Goal: Task Accomplishment & Management: Manage account settings

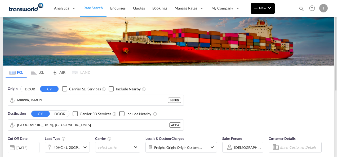
click at [259, 4] on button "New" at bounding box center [262, 8] width 24 height 11
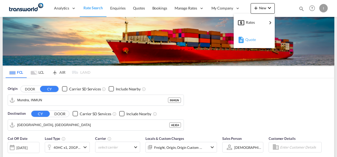
click at [251, 38] on span "Quote" at bounding box center [248, 39] width 6 height 11
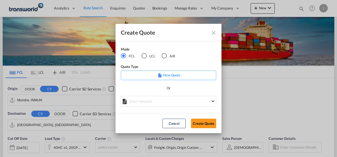
click at [165, 58] on div "AIR" at bounding box center [163, 55] width 5 height 5
click at [208, 121] on button "Create Quote" at bounding box center [203, 124] width 25 height 10
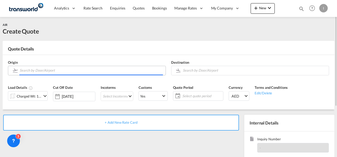
click at [43, 72] on input "Search by Door/Airport" at bounding box center [91, 70] width 143 height 9
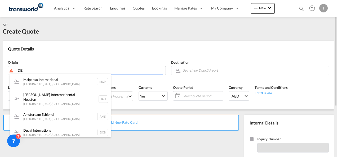
type input "D"
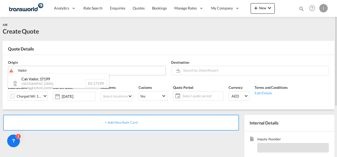
type input "Vador"
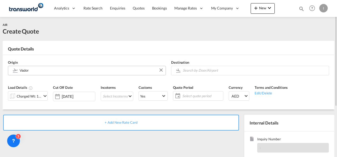
drag, startPoint x: 32, startPoint y: 71, endPoint x: 15, endPoint y: 70, distance: 17.2
click at [23, 71] on body "Analytics Reports Dashboard Rate Search Enquiries Quotes Bookings" at bounding box center [168, 78] width 337 height 157
click at [23, 71] on md-autocomplete-wrap "Vador" at bounding box center [90, 70] width 143 height 8
click at [74, 67] on body "Analytics Reports Dashboard Rate Search Enquiries Quotes Bookings" at bounding box center [168, 78] width 337 height 157
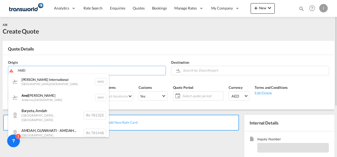
click at [69, 83] on div "[PERSON_NAME] International [GEOGRAPHIC_DATA] , [GEOGRAPHIC_DATA] AMD" at bounding box center [58, 82] width 101 height 16
type input "[PERSON_NAME] International, [GEOGRAPHIC_DATA], AMD"
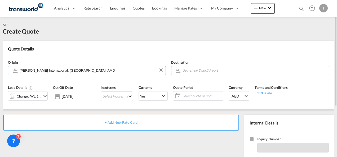
click at [189, 72] on input "Search by Door/Airport" at bounding box center [254, 70] width 143 height 9
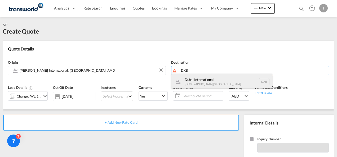
click at [196, 82] on div "Dubai International [GEOGRAPHIC_DATA] , [GEOGRAPHIC_DATA] DXB" at bounding box center [221, 82] width 101 height 16
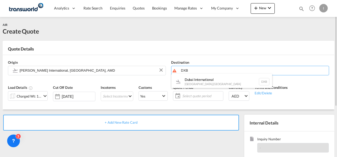
type input "Dubai International, [GEOGRAPHIC_DATA], DXB"
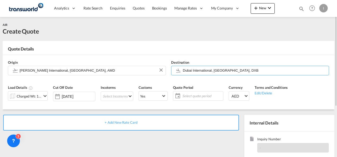
click at [40, 98] on div "Charged Wt: 1.00 KG" at bounding box center [29, 96] width 25 height 7
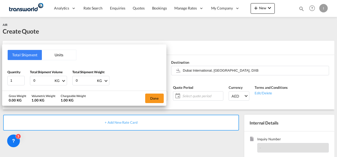
drag, startPoint x: 39, startPoint y: 80, endPoint x: 29, endPoint y: 81, distance: 9.5
click at [29, 81] on div "Quantity 1 Total Shipment Volume 0 KG CBM CFT KG LB Total Shipment Weight 0 KG …" at bounding box center [84, 78] width 154 height 16
type input "66"
drag, startPoint x: 85, startPoint y: 81, endPoint x: 67, endPoint y: 81, distance: 17.7
click at [67, 81] on div "Quantity 1 Total Shipment Volume 66 KG CBM CFT KG LB Total Shipment Weight 0 KG…" at bounding box center [84, 78] width 154 height 16
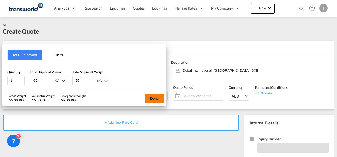
type input "55"
click at [162, 97] on button "Done" at bounding box center [154, 99] width 19 height 10
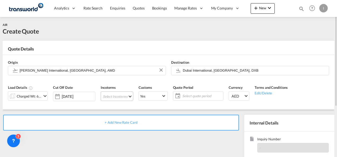
click at [119, 93] on md-select "Select Incoterms CIF - import Cost,Insurance and Freight CFR - import Cost and …" at bounding box center [117, 97] width 33 height 10
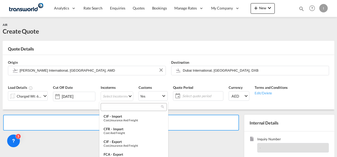
click at [113, 107] on input "search" at bounding box center [131, 107] width 59 height 5
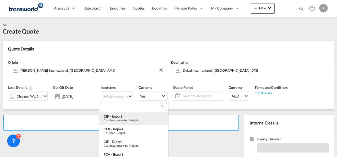
click at [117, 120] on div "Cost,Insurance and Freight" at bounding box center [133, 120] width 60 height 3
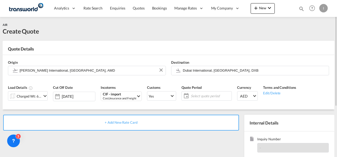
click at [213, 98] on span "Select quote period" at bounding box center [210, 96] width 39 height 5
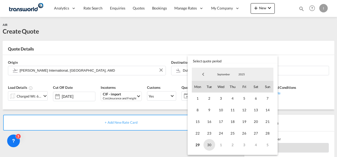
click at [211, 146] on span "30" at bounding box center [209, 145] width 12 height 12
click at [155, 142] on md-backdrop at bounding box center [168, 78] width 337 height 157
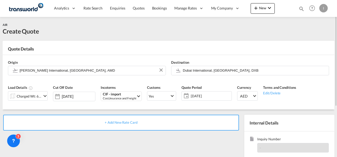
scroll to position [53, 0]
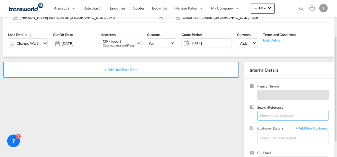
click at [274, 117] on input at bounding box center [292, 116] width 71 height 10
paste input "AW25F5HOD"
click at [265, 115] on input "AW25F5HOD" at bounding box center [292, 116] width 71 height 10
paste input "TWI 21899"
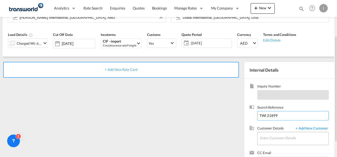
type input "TWI 21899"
click at [267, 140] on input "Enter Customer Details" at bounding box center [294, 138] width 69 height 12
type input "B"
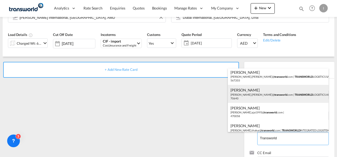
scroll to position [26, 0]
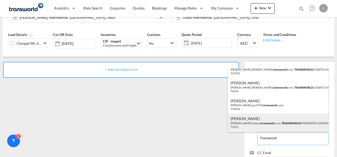
click at [246, 119] on div "[PERSON_NAME] [PERSON_NAME].thakur@ transworld .com | TRANSWORLD INTEGRATED LOG…" at bounding box center [278, 123] width 101 height 18
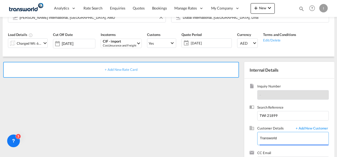
type input "TRANSWORLD INTEGRATED LOGISTEK PRIVATE LIMITED, [PERSON_NAME], [PERSON_NAME][EM…"
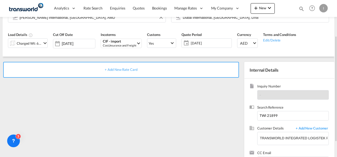
click at [127, 69] on span "+ Add New Rate Card" at bounding box center [121, 69] width 33 height 4
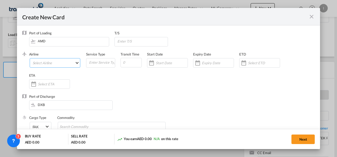
click at [45, 66] on md-select "Select Airline" at bounding box center [55, 63] width 51 height 10
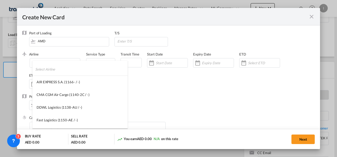
click at [39, 67] on input "search" at bounding box center [81, 69] width 92 height 13
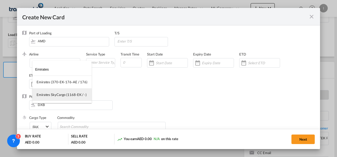
type input "Emirates"
click at [57, 96] on div "Emirates SkyCargo (1168-EK / -)" at bounding box center [62, 94] width 50 height 5
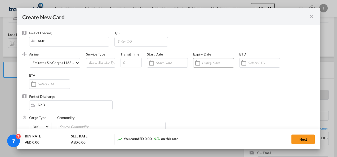
click at [209, 66] on div "Create New CardPort ..." at bounding box center [213, 63] width 41 height 10
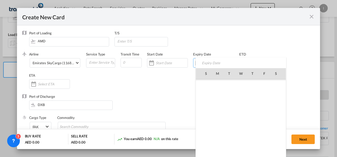
scroll to position [122616, 0]
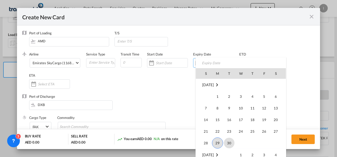
click at [229, 143] on span "30" at bounding box center [229, 143] width 11 height 11
type input "[DATE]"
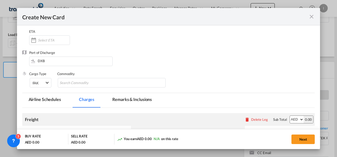
scroll to position [53, 0]
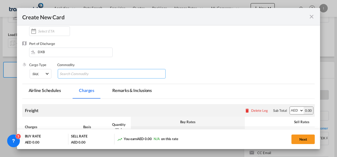
click at [72, 75] on input "Search Commodity" at bounding box center [84, 74] width 48 height 8
type input "General Cargo"
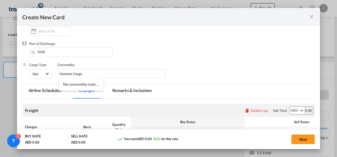
click at [129, 55] on div "Port of Discharge DXB" at bounding box center [168, 51] width 292 height 21
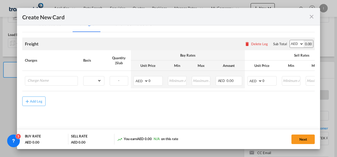
scroll to position [125, 0]
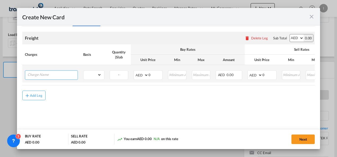
click at [47, 75] on input "Charge Name" at bounding box center [53, 75] width 50 height 8
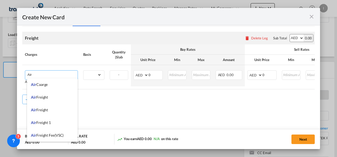
drag, startPoint x: 32, startPoint y: 76, endPoint x: 8, endPoint y: 78, distance: 23.9
click at [9, 78] on div "Create New Card Port of [GEOGRAPHIC_DATA] AMD T/S .a{fill:#aaa8ad;} Airline Emi…" at bounding box center [168, 78] width 337 height 157
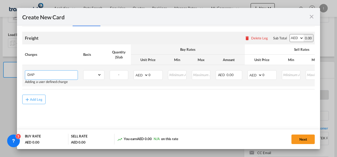
click at [30, 75] on input "DAP" at bounding box center [53, 75] width 50 height 8
click at [43, 75] on input "Custom" at bounding box center [53, 75] width 50 height 8
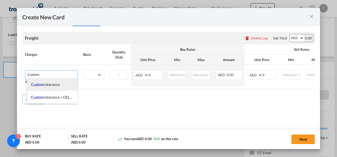
click at [45, 85] on span "Custom clearance" at bounding box center [45, 84] width 29 height 4
type input "Custom clearance"
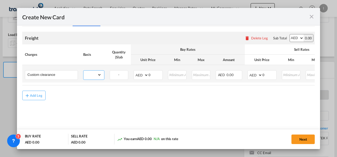
click at [95, 74] on select "gross_weight volumetric_weight per_shipment per_bl per_km % on air freight per_…" at bounding box center [92, 75] width 18 height 8
select select "per_shipment"
click at [83, 71] on select "gross_weight volumetric_weight per_shipment per_bl per_km % on air freight per_…" at bounding box center [92, 75] width 18 height 8
click at [138, 76] on select "AED AFN ALL AMD ANG AOA ARS AUD AWG AZN BAM BBD BDT BGN BHD BIF BMD BND BOB BRL…" at bounding box center [141, 74] width 14 height 7
select select "string:USD"
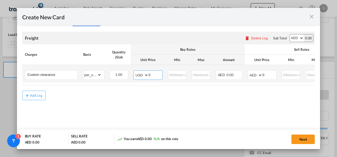
click at [134, 71] on select "AED AFN ALL AMD ANG AOA ARS AUD AWG AZN BAM BBD BDT BGN BHD BIF BMD BND BOB BRL…" at bounding box center [141, 74] width 14 height 7
drag, startPoint x: 155, startPoint y: 76, endPoint x: 138, endPoint y: 76, distance: 17.2
click at [138, 76] on md-input-container "AED AFN ALL AMD ANG AOA ARS AUD AWG AZN BAM BBD BDT BGN BHD BIF BMD BND BOB BRL…" at bounding box center [147, 75] width 29 height 10
type input "350"
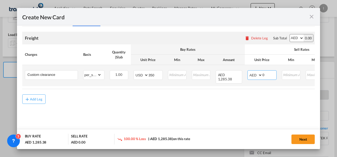
click at [254, 76] on select "AED AFN ALL AMD ANG AOA ARS AUD AWG AZN BAM BBD BDT BGN BHD BIF BMD BND BOB BRL…" at bounding box center [255, 74] width 14 height 7
select select "string:USD"
click at [248, 71] on select "AED AFN ALL AMD ANG AOA ARS AUD AWG AZN BAM BBD BDT BGN BHD BIF BMD BND BOB BRL…" at bounding box center [255, 74] width 14 height 7
drag, startPoint x: 266, startPoint y: 74, endPoint x: 252, endPoint y: 74, distance: 14.3
click at [252, 74] on md-input-container "AED AFN ALL AMD ANG AOA ARS AUD AWG AZN BAM BBD BDT BGN BHD BIF BMD BND BOB BRL…" at bounding box center [261, 75] width 29 height 10
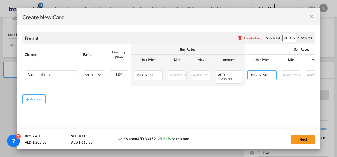
type input "440"
click at [197, 121] on md-content "Freight Please enter leg name Leg Name Already Exists Delete Leg Sub Total AED …" at bounding box center [168, 75] width 292 height 98
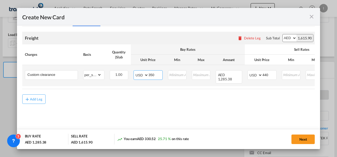
click at [151, 75] on input "350" at bounding box center [155, 75] width 14 height 8
click at [148, 75] on input "320" at bounding box center [155, 75] width 14 height 8
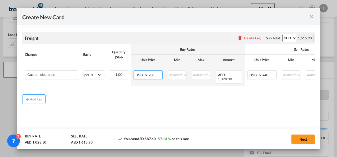
type input "280"
click at [193, 115] on md-content "Freight Please enter leg name Leg Name Already Exists Delete Leg Sub Total AED …" at bounding box center [168, 75] width 292 height 98
click at [299, 138] on button "Next" at bounding box center [302, 140] width 23 height 10
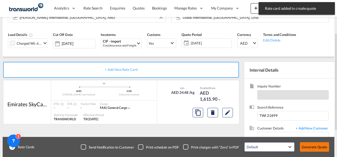
click at [308, 147] on button "Generate Quote" at bounding box center [314, 147] width 29 height 10
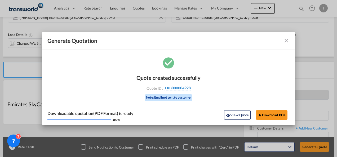
click at [184, 91] on div "Quote created successfully Quote ID : TXB000004928 Note: Email not sent to cust…" at bounding box center [168, 87] width 64 height 36
click at [181, 88] on span "TXB000004928" at bounding box center [177, 88] width 26 height 5
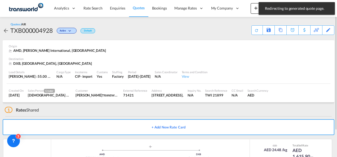
scroll to position [32, 0]
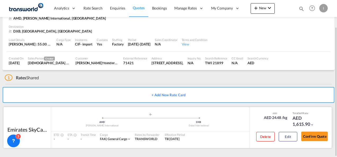
drag, startPoint x: 314, startPoint y: 136, endPoint x: 298, endPoint y: 123, distance: 21.2
click at [314, 136] on button "Confirm Quote" at bounding box center [314, 137] width 26 height 10
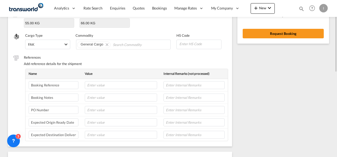
scroll to position [40, 0]
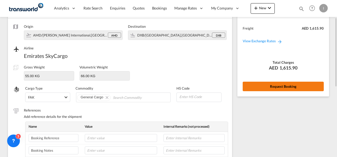
click at [278, 88] on button "Request Booking" at bounding box center [282, 87] width 81 height 10
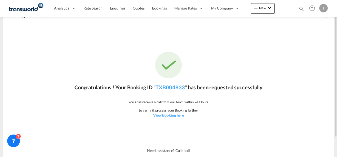
scroll to position [0, 0]
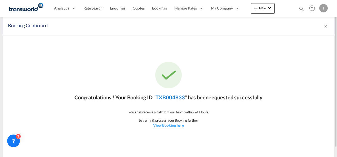
click at [171, 99] on link "TXB004833" at bounding box center [169, 97] width 29 height 6
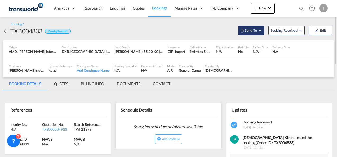
click at [251, 30] on span "Send To" at bounding box center [250, 30] width 13 height 5
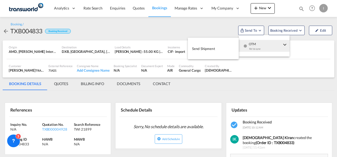
click at [254, 45] on div "Yet to sync" at bounding box center [265, 50] width 33 height 11
click at [208, 46] on span "Send Shipment" at bounding box center [203, 48] width 23 height 8
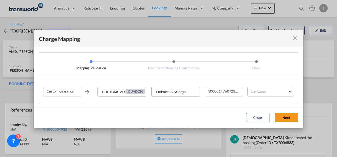
click at [256, 92] on md-select "Leg Name HANDLING ORIGIN HANDLING DESTINATION OTHERS TL PICK UP CUSTOMS ORIGIN …" at bounding box center [270, 92] width 46 height 10
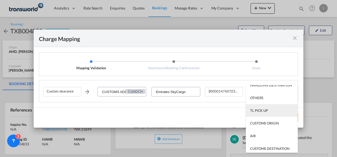
scroll to position [34, 0]
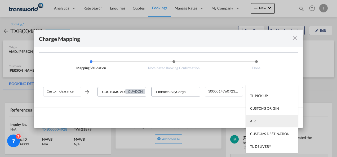
click at [258, 120] on md-option "AIR" at bounding box center [272, 121] width 52 height 13
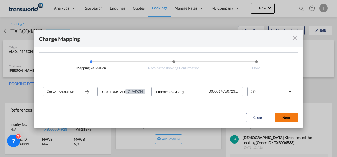
click at [285, 118] on button "Next" at bounding box center [285, 118] width 23 height 10
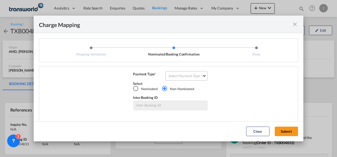
click at [178, 76] on md-select "Select Payment Type COLLECT PREPAID" at bounding box center [186, 76] width 42 height 10
click at [0, 0] on div "COLLECT" at bounding box center [0, 0] width 0 height 0
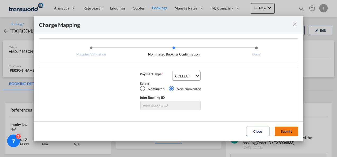
click at [285, 134] on button "Submit" at bounding box center [285, 132] width 23 height 10
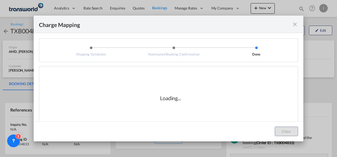
click at [153, 81] on div "Loading..." at bounding box center [170, 98] width 254 height 53
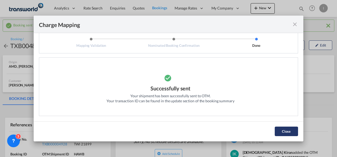
click at [290, 128] on button "Close" at bounding box center [285, 132] width 23 height 10
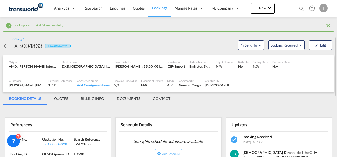
scroll to position [53, 0]
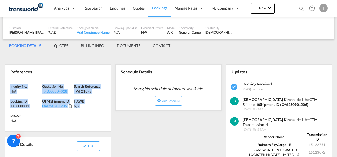
drag, startPoint x: 93, startPoint y: 106, endPoint x: -1, endPoint y: 83, distance: 96.4
click at [0, 83] on html "Analytics Reports Dashboard Rate Search Enquiries Quotes" at bounding box center [168, 78] width 337 height 157
drag, startPoint x: -1, startPoint y: 83, endPoint x: 26, endPoint y: 88, distance: 27.4
copy div "Inquiry No. N/A Quotation No. TXB000004928 Search Reference TWI 21899 Booking I…"
